Goal: Task Accomplishment & Management: Complete application form

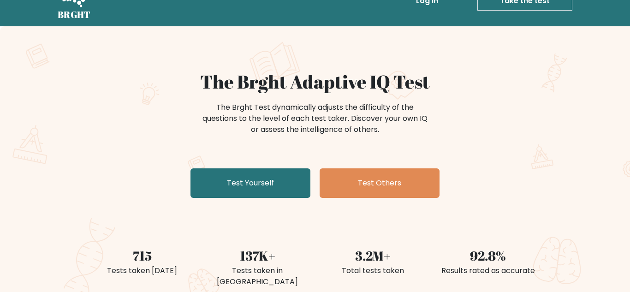
scroll to position [26, 0]
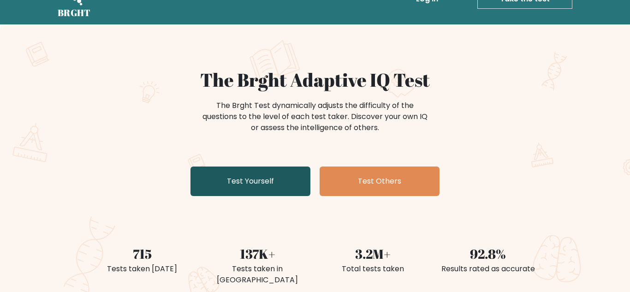
click at [244, 182] on link "Test Yourself" at bounding box center [250, 182] width 120 height 30
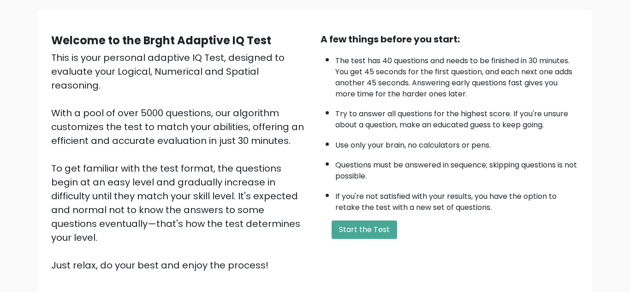
scroll to position [66, 0]
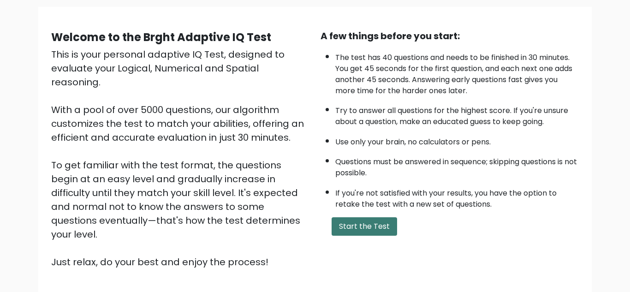
click at [370, 227] on button "Start the Test" at bounding box center [364, 226] width 65 height 18
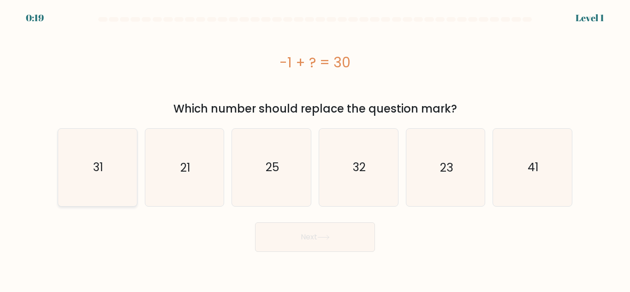
click at [118, 167] on icon "31" at bounding box center [97, 167] width 77 height 77
click at [315, 149] on input "a. 31" at bounding box center [315, 147] width 0 height 2
radio input "true"
click at [315, 238] on button "Next" at bounding box center [315, 237] width 120 height 30
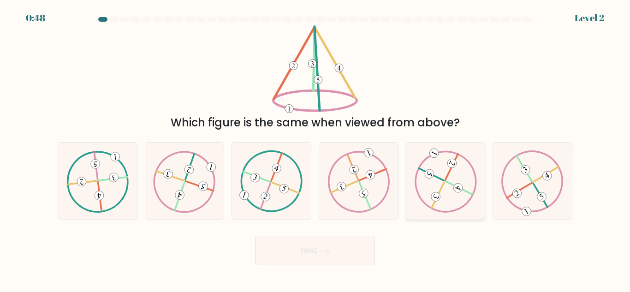
click at [442, 181] on icon at bounding box center [445, 181] width 62 height 62
click at [315, 149] on input "e." at bounding box center [315, 147] width 0 height 2
radio input "true"
click at [518, 190] on 494 at bounding box center [517, 193] width 12 height 12
click at [315, 149] on input "f." at bounding box center [315, 147] width 0 height 2
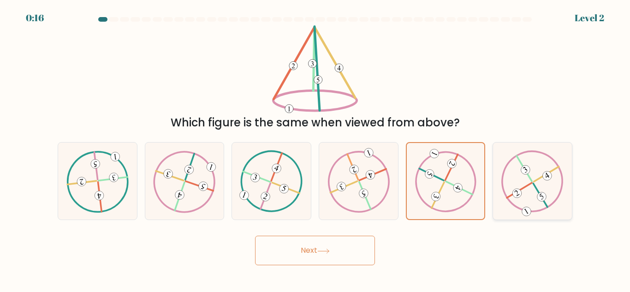
radio input "true"
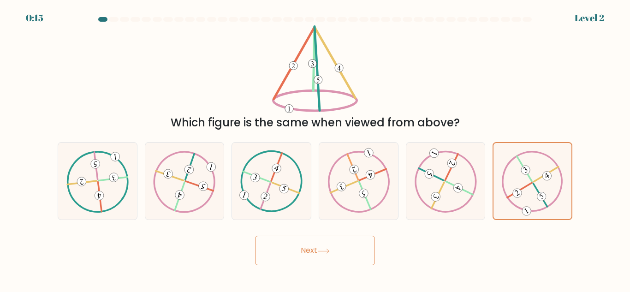
click at [346, 244] on button "Next" at bounding box center [315, 251] width 120 height 30
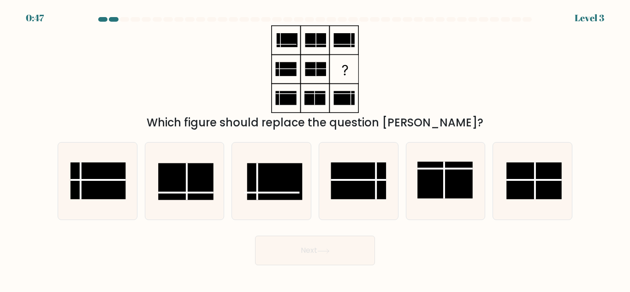
click at [308, 58] on icon at bounding box center [314, 69] width 115 height 88
click at [357, 176] on rect at bounding box center [358, 180] width 55 height 37
click at [315, 149] on input "d." at bounding box center [315, 147] width 0 height 2
radio input "true"
click at [338, 254] on button "Next" at bounding box center [315, 251] width 120 height 30
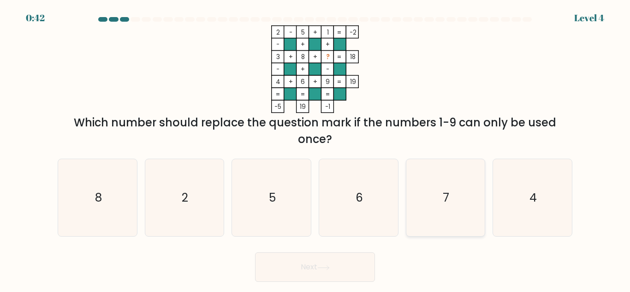
click at [440, 188] on icon "7" at bounding box center [445, 197] width 77 height 77
click at [315, 149] on input "e. 7" at bounding box center [315, 147] width 0 height 2
radio input "true"
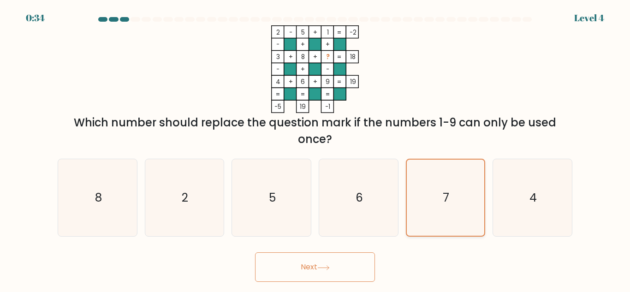
click at [440, 188] on icon "7" at bounding box center [445, 198] width 76 height 76
click at [315, 149] on input "e. 7" at bounding box center [315, 147] width 0 height 2
click at [357, 273] on button "Next" at bounding box center [315, 267] width 120 height 30
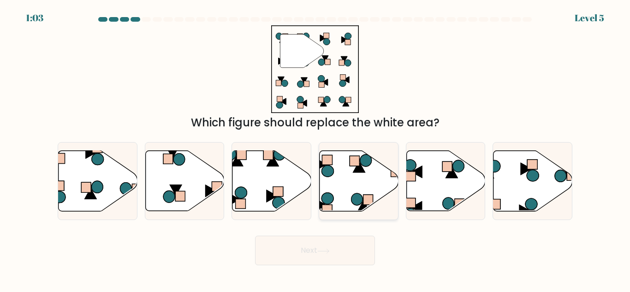
click at [337, 198] on icon at bounding box center [359, 181] width 79 height 60
click at [315, 149] on input "d." at bounding box center [315, 147] width 0 height 2
radio input "true"
click at [335, 246] on button "Next" at bounding box center [315, 251] width 120 height 30
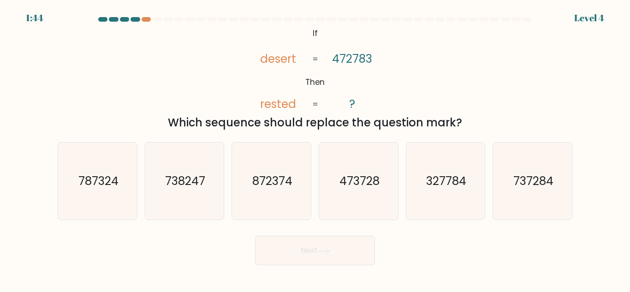
click at [290, 59] on tspan "desert" at bounding box center [278, 59] width 36 height 16
click at [280, 170] on icon "872374" at bounding box center [271, 181] width 77 height 77
click at [315, 149] on input "c. 872374" at bounding box center [315, 147] width 0 height 2
radio input "true"
click at [311, 245] on button "Next" at bounding box center [315, 251] width 120 height 30
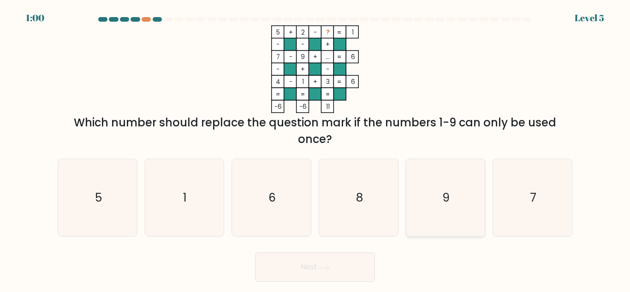
click at [450, 212] on icon "9" at bounding box center [445, 197] width 77 height 77
click at [315, 149] on input "e. 9" at bounding box center [315, 147] width 0 height 2
radio input "true"
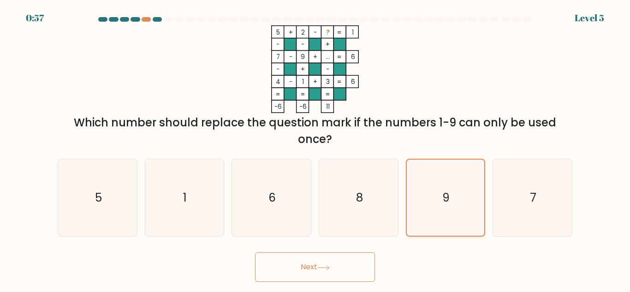
click at [460, 210] on icon "9" at bounding box center [445, 198] width 76 height 76
click at [315, 149] on input "e. 9" at bounding box center [315, 147] width 0 height 2
click at [279, 191] on icon "6" at bounding box center [271, 197] width 77 height 77
click at [315, 149] on input "c. 6" at bounding box center [315, 147] width 0 height 2
radio input "true"
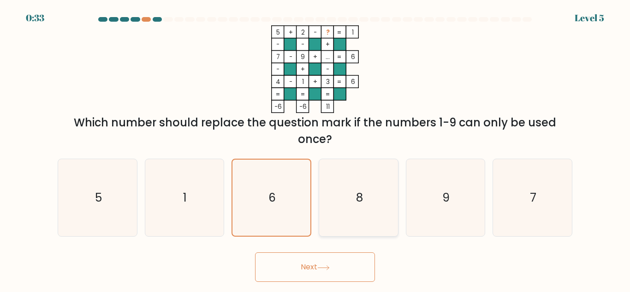
click at [360, 214] on icon "8" at bounding box center [358, 197] width 77 height 77
click at [315, 149] on input "d. 8" at bounding box center [315, 147] width 0 height 2
radio input "true"
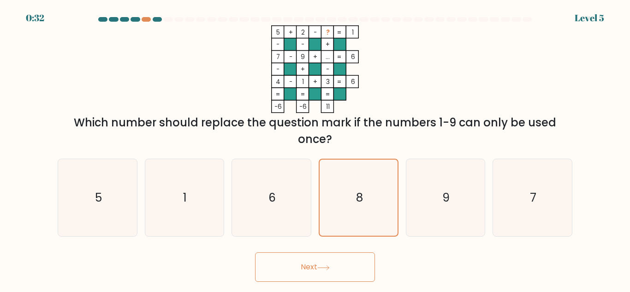
click at [310, 277] on button "Next" at bounding box center [315, 267] width 120 height 30
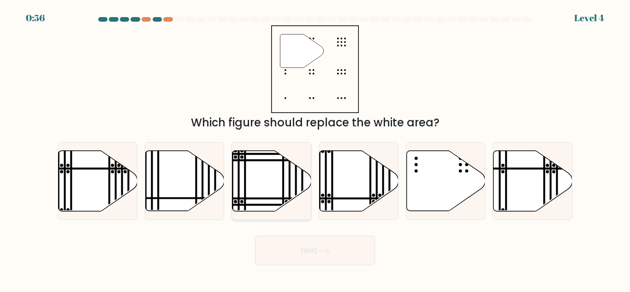
click at [264, 173] on icon at bounding box center [271, 181] width 79 height 60
click at [315, 149] on input "c." at bounding box center [315, 147] width 0 height 2
radio input "true"
click at [431, 180] on icon at bounding box center [445, 181] width 79 height 60
click at [315, 149] on input "e." at bounding box center [315, 147] width 0 height 2
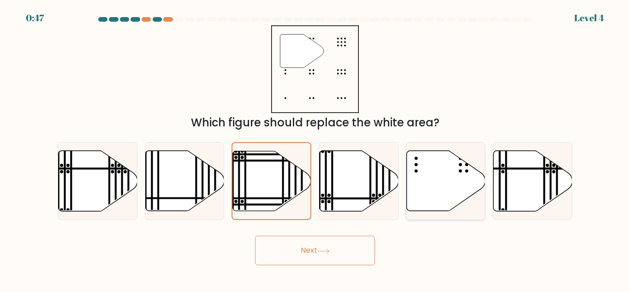
radio input "true"
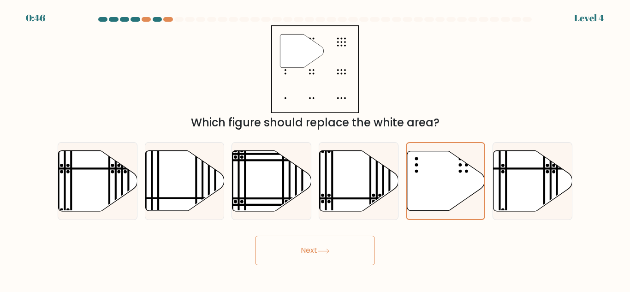
click at [328, 241] on button "Next" at bounding box center [315, 251] width 120 height 30
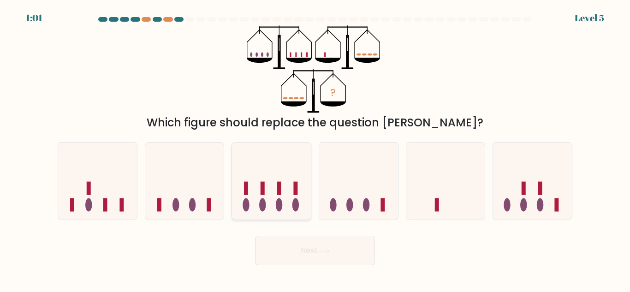
click at [269, 203] on icon at bounding box center [271, 181] width 79 height 65
click at [315, 149] on input "c." at bounding box center [315, 147] width 0 height 2
radio input "true"
click at [294, 250] on button "Next" at bounding box center [315, 251] width 120 height 30
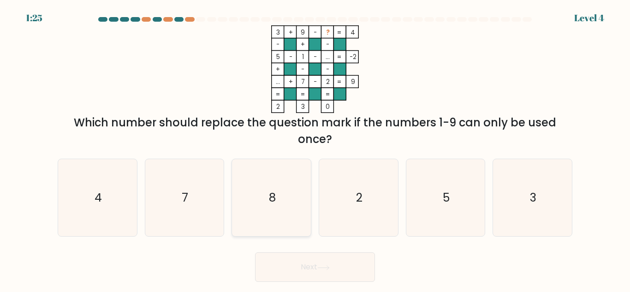
click at [274, 218] on icon "8" at bounding box center [271, 197] width 77 height 77
click at [315, 149] on input "c. 8" at bounding box center [315, 147] width 0 height 2
radio input "true"
click at [296, 271] on button "Next" at bounding box center [315, 267] width 120 height 30
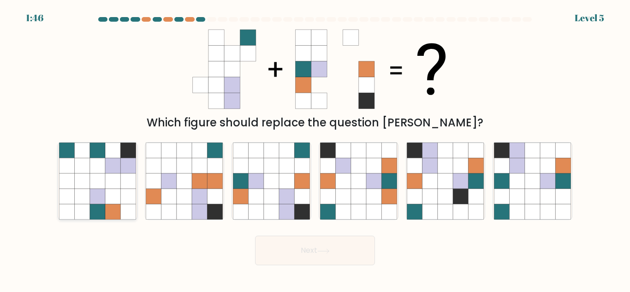
click at [120, 202] on icon at bounding box center [127, 196] width 15 height 15
click at [315, 149] on input "a." at bounding box center [315, 147] width 0 height 2
radio input "true"
click at [295, 253] on button "Next" at bounding box center [315, 251] width 120 height 30
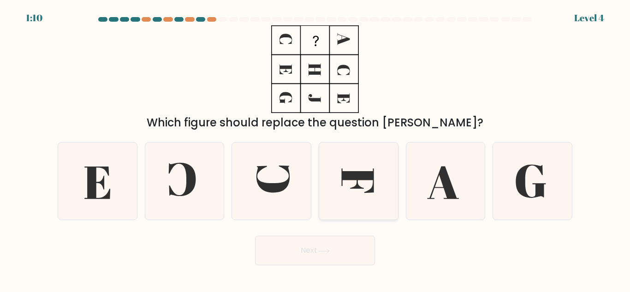
click at [343, 215] on icon at bounding box center [358, 181] width 77 height 77
click at [315, 149] on input "d." at bounding box center [315, 147] width 0 height 2
radio input "true"
click at [331, 254] on button "Next" at bounding box center [315, 251] width 120 height 30
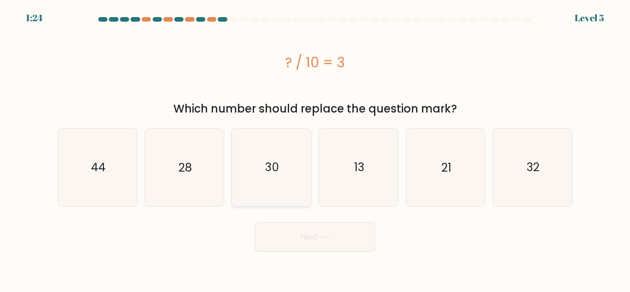
click at [270, 169] on text "30" at bounding box center [272, 167] width 14 height 16
click at [315, 149] on input "c. 30" at bounding box center [315, 147] width 0 height 2
radio input "true"
click at [307, 239] on button "Next" at bounding box center [315, 237] width 120 height 30
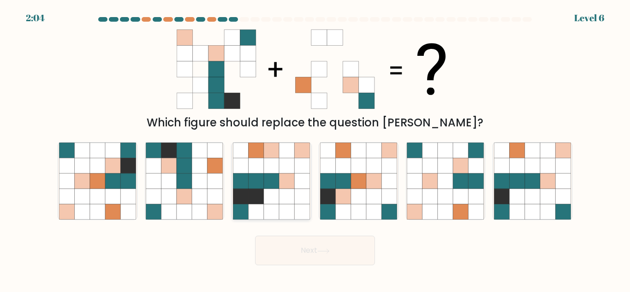
click at [277, 191] on icon at bounding box center [271, 196] width 15 height 15
click at [315, 149] on input "c." at bounding box center [315, 147] width 0 height 2
radio input "true"
click at [288, 251] on button "Next" at bounding box center [315, 251] width 120 height 30
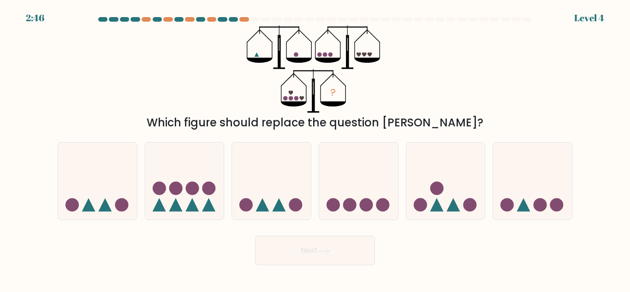
drag, startPoint x: 288, startPoint y: 251, endPoint x: 244, endPoint y: 107, distance: 150.0
click at [244, 107] on form at bounding box center [315, 141] width 630 height 248
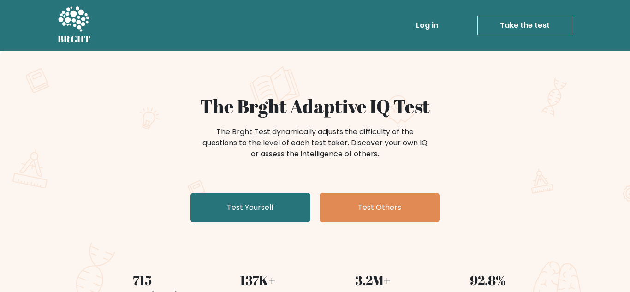
scroll to position [26, 0]
